Goal: Task Accomplishment & Management: Manage account settings

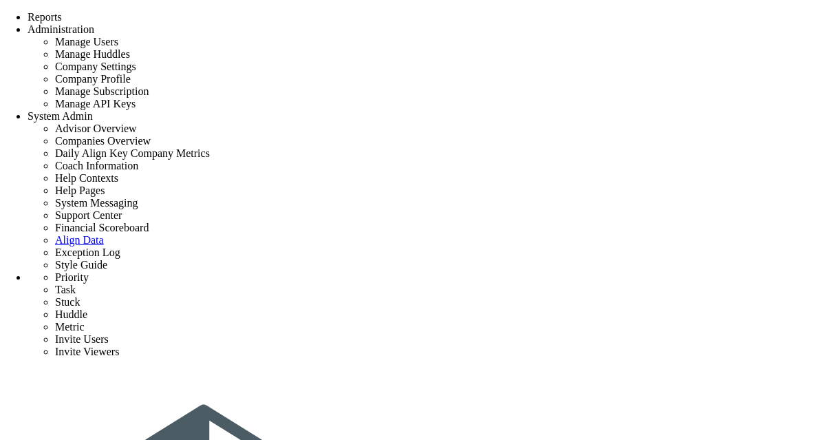
scroll to position [413, 0]
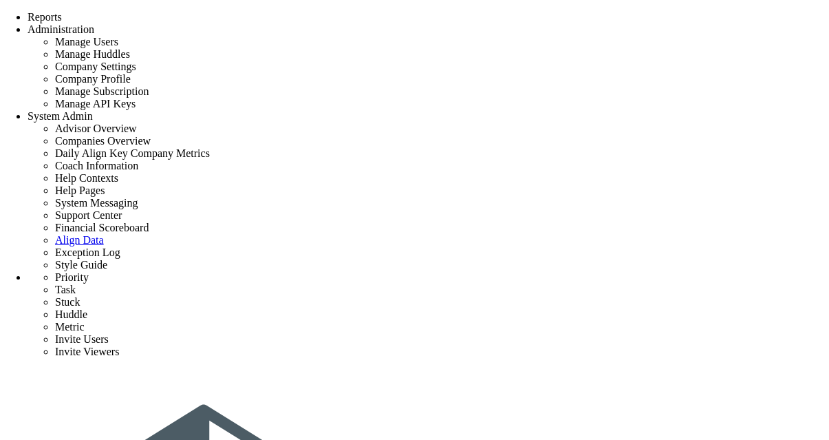
scroll to position [826, 0]
